Goal: Find specific page/section: Find specific page/section

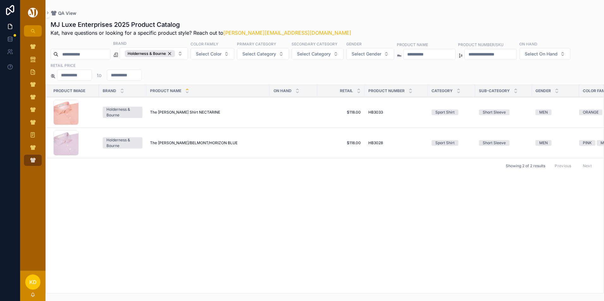
click at [175, 54] on div "Holderness & Bourne" at bounding box center [150, 53] width 50 height 7
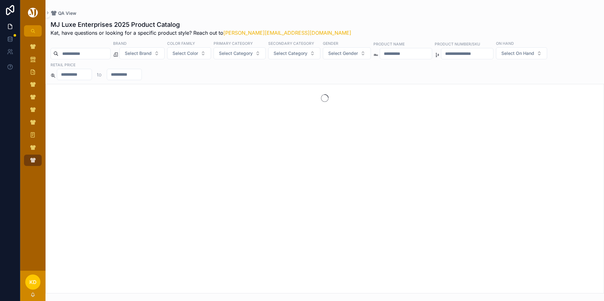
click at [198, 52] on span "Select Color" at bounding box center [186, 53] width 26 height 6
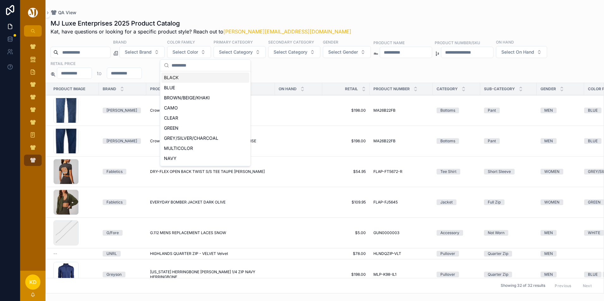
click at [244, 51] on span "Select Category" at bounding box center [236, 52] width 34 height 6
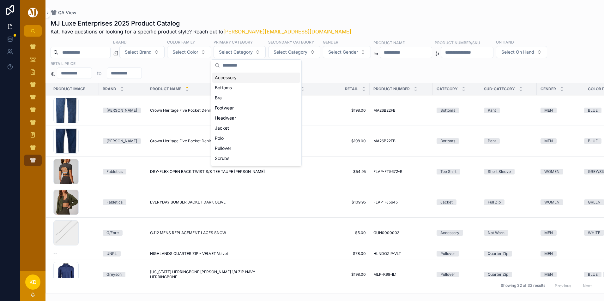
click at [244, 51] on span "Select Category" at bounding box center [236, 52] width 34 height 6
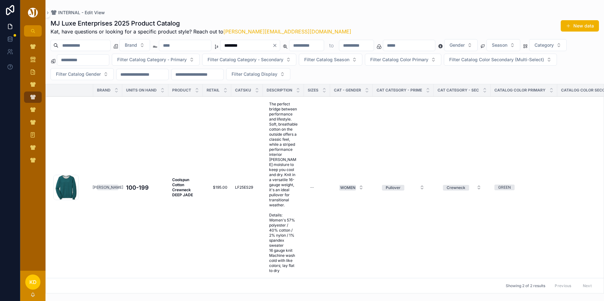
click at [211, 49] on input "scrollable content" at bounding box center [185, 45] width 52 height 9
click at [277, 45] on icon "Clear" at bounding box center [274, 45] width 5 height 5
click at [195, 49] on input "scrollable content" at bounding box center [185, 45] width 52 height 9
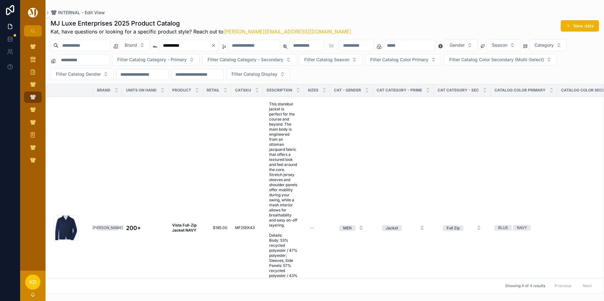
type input "**********"
